Goal: Navigation & Orientation: Find specific page/section

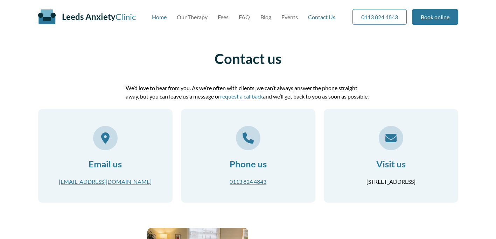
click at [163, 15] on link "Home" at bounding box center [159, 17] width 15 height 7
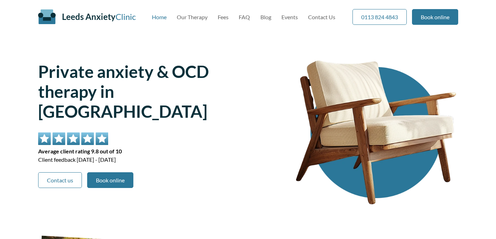
click at [188, 13] on div "Leeds Anxiety Clinic Skip to main content Home Our Therapy Fees FAQ Blog Events…" at bounding box center [248, 17] width 420 height 34
click at [187, 16] on link "Our Therapy" at bounding box center [192, 17] width 31 height 7
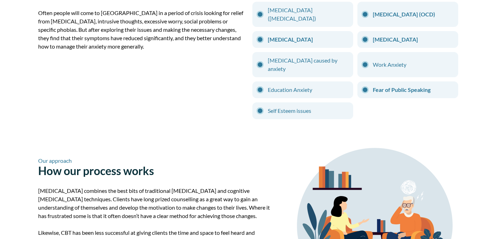
scroll to position [412, 0]
